Goal: Use online tool/utility: Utilize a website feature to perform a specific function

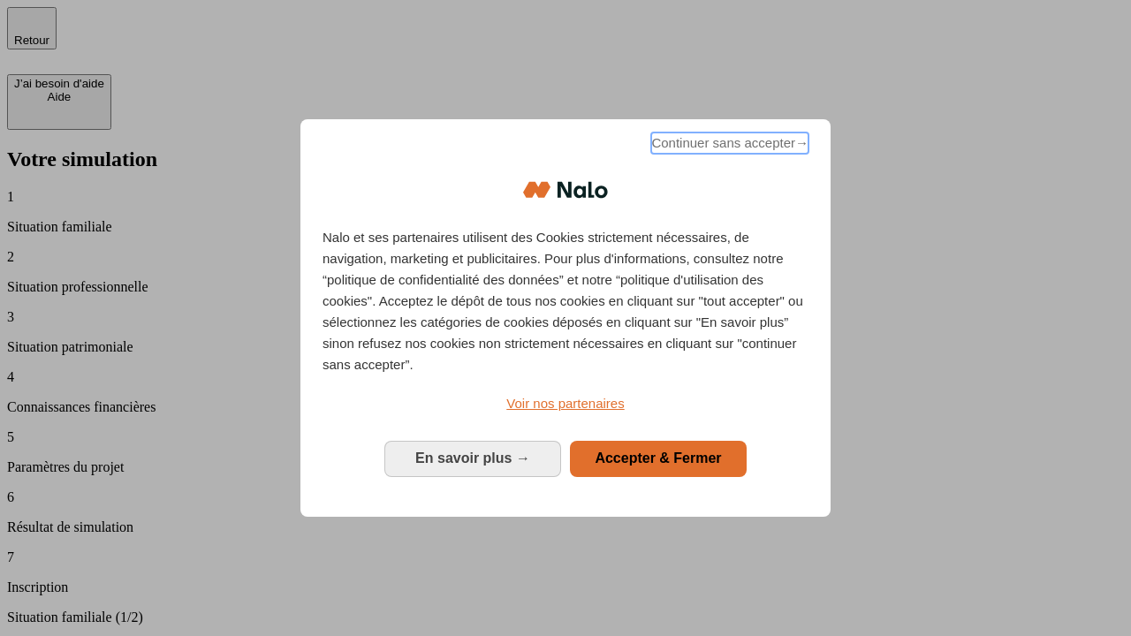
click at [728, 146] on span "Continuer sans accepter →" at bounding box center [729, 143] width 157 height 21
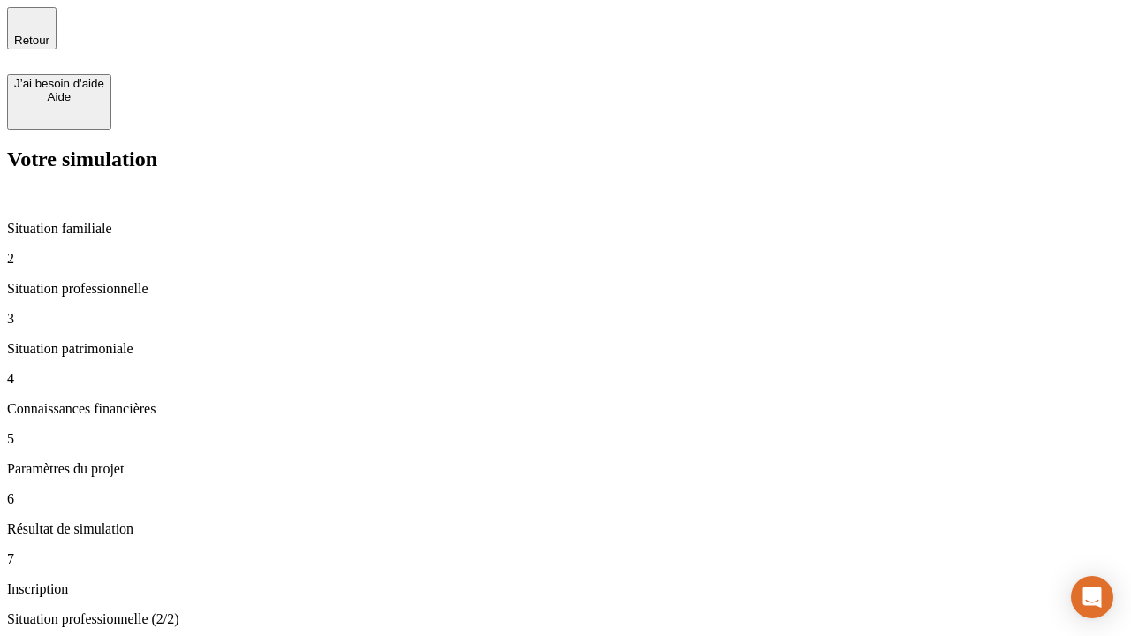
type input "70 000"
type input "1 000"
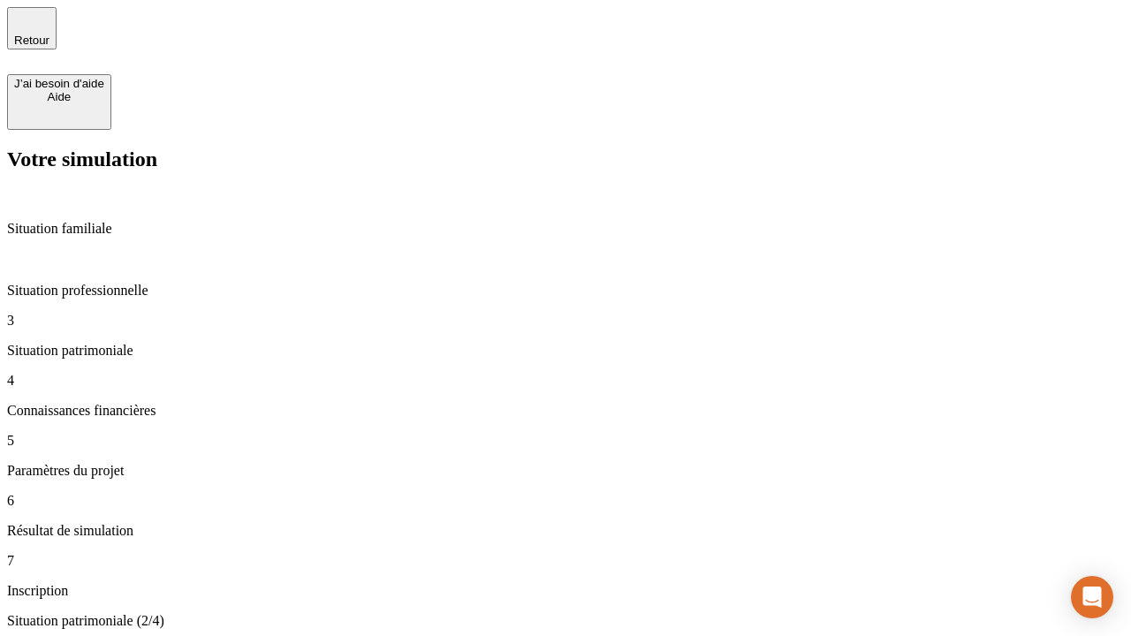
type input "800"
type input "6"
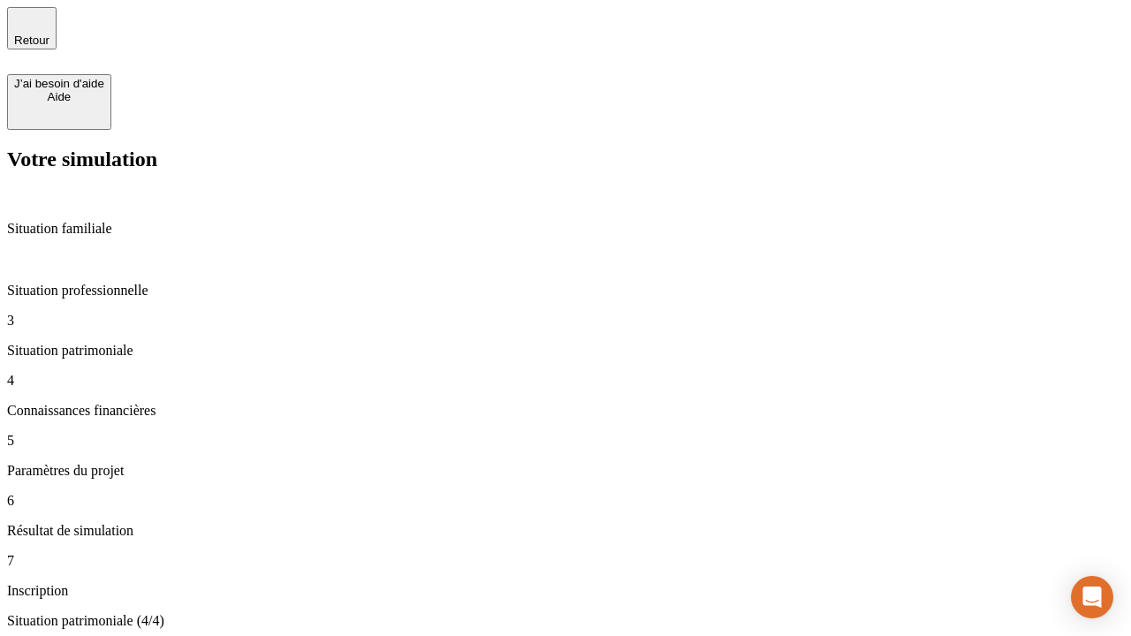
type input "400"
type input "3"
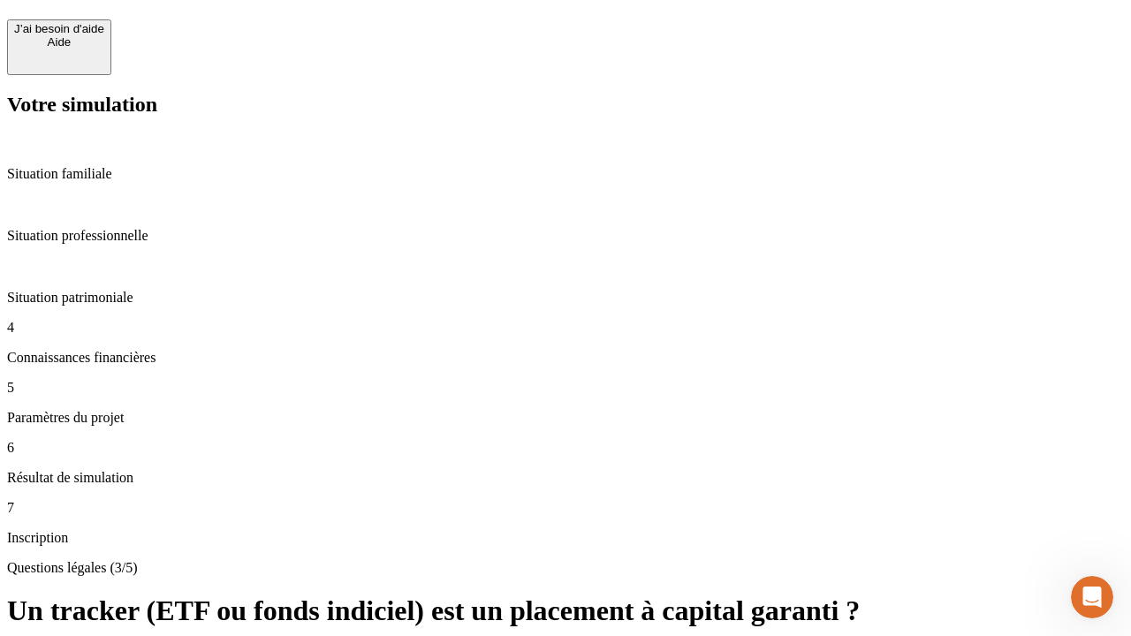
scroll to position [39, 0]
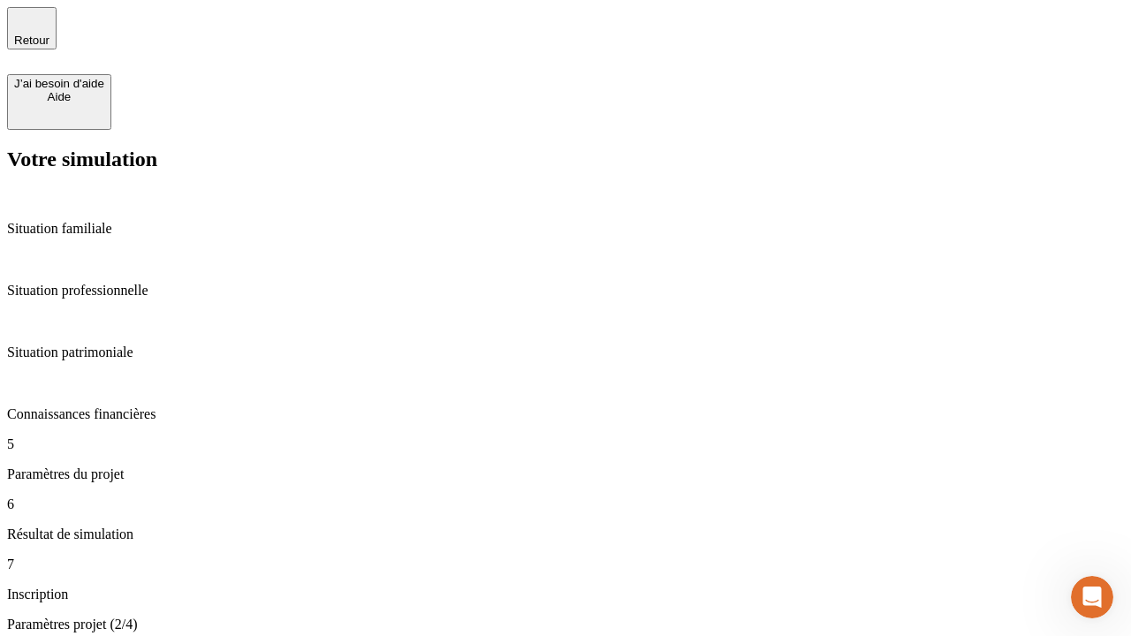
type input "35"
type input "500"
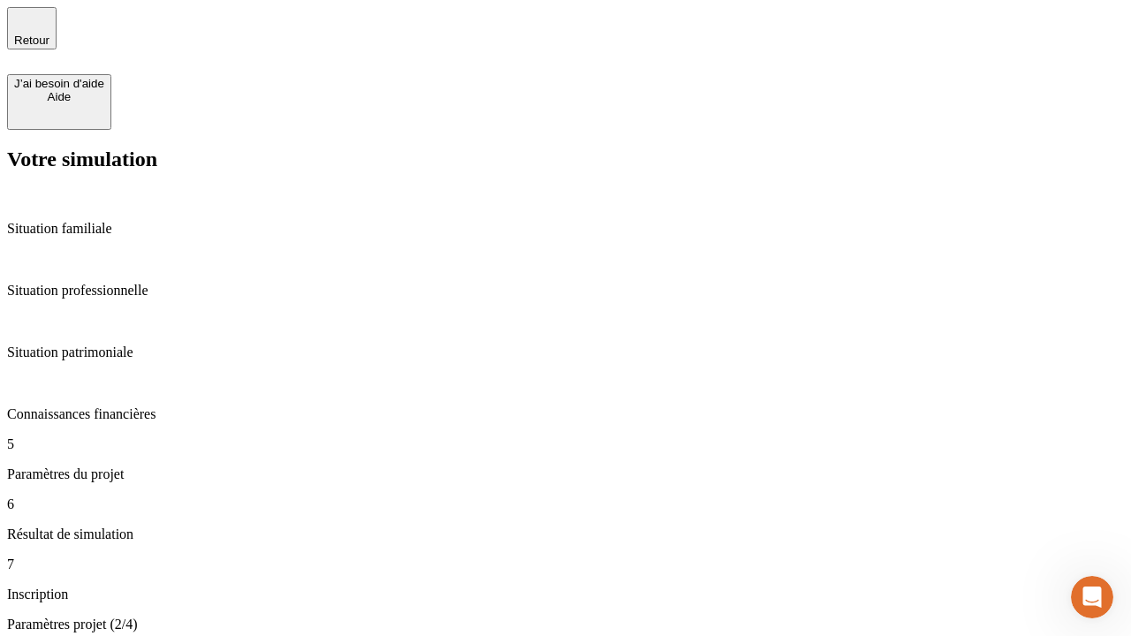
type input "640"
